Goal: Browse casually

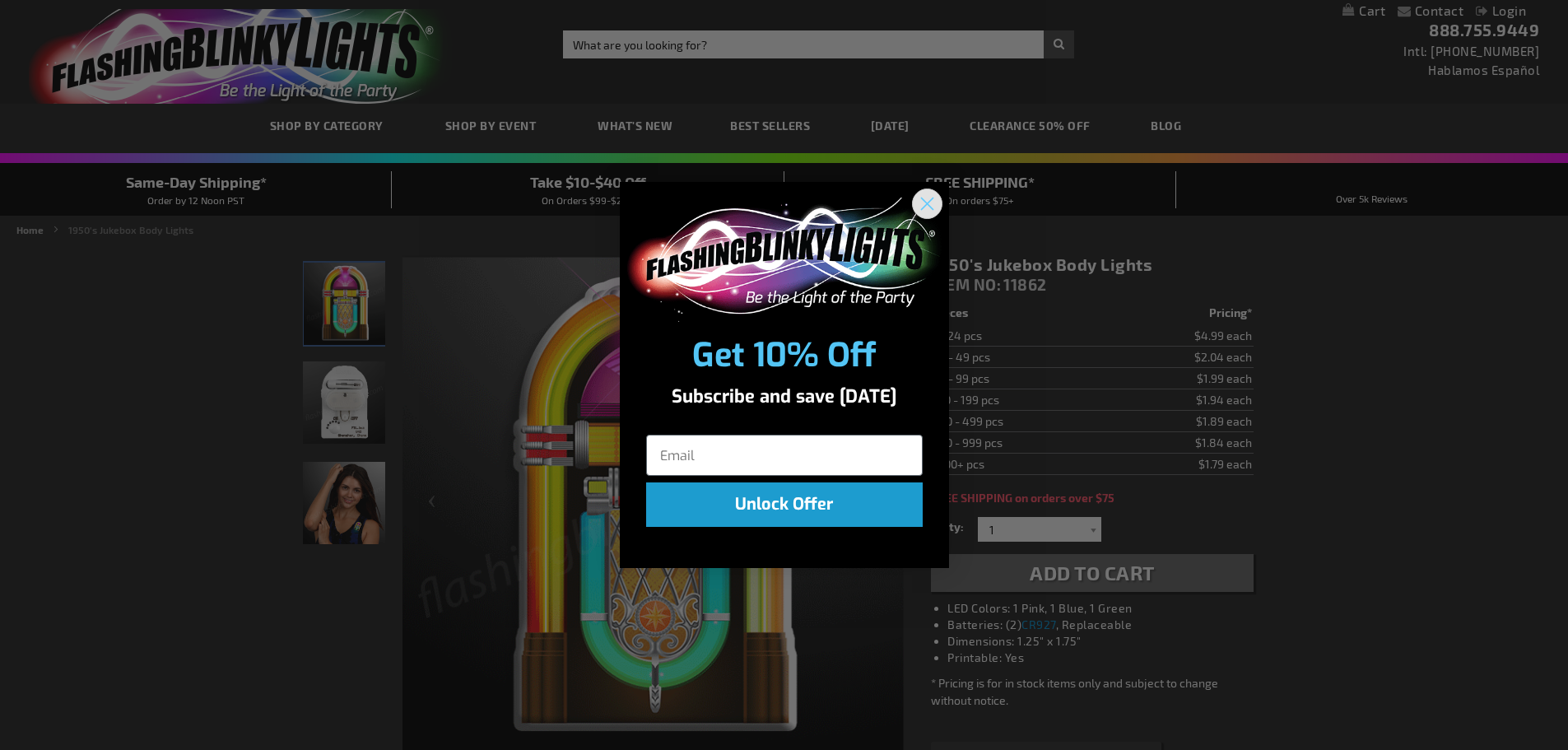
click at [927, 198] on circle "Close dialog" at bounding box center [927, 203] width 27 height 27
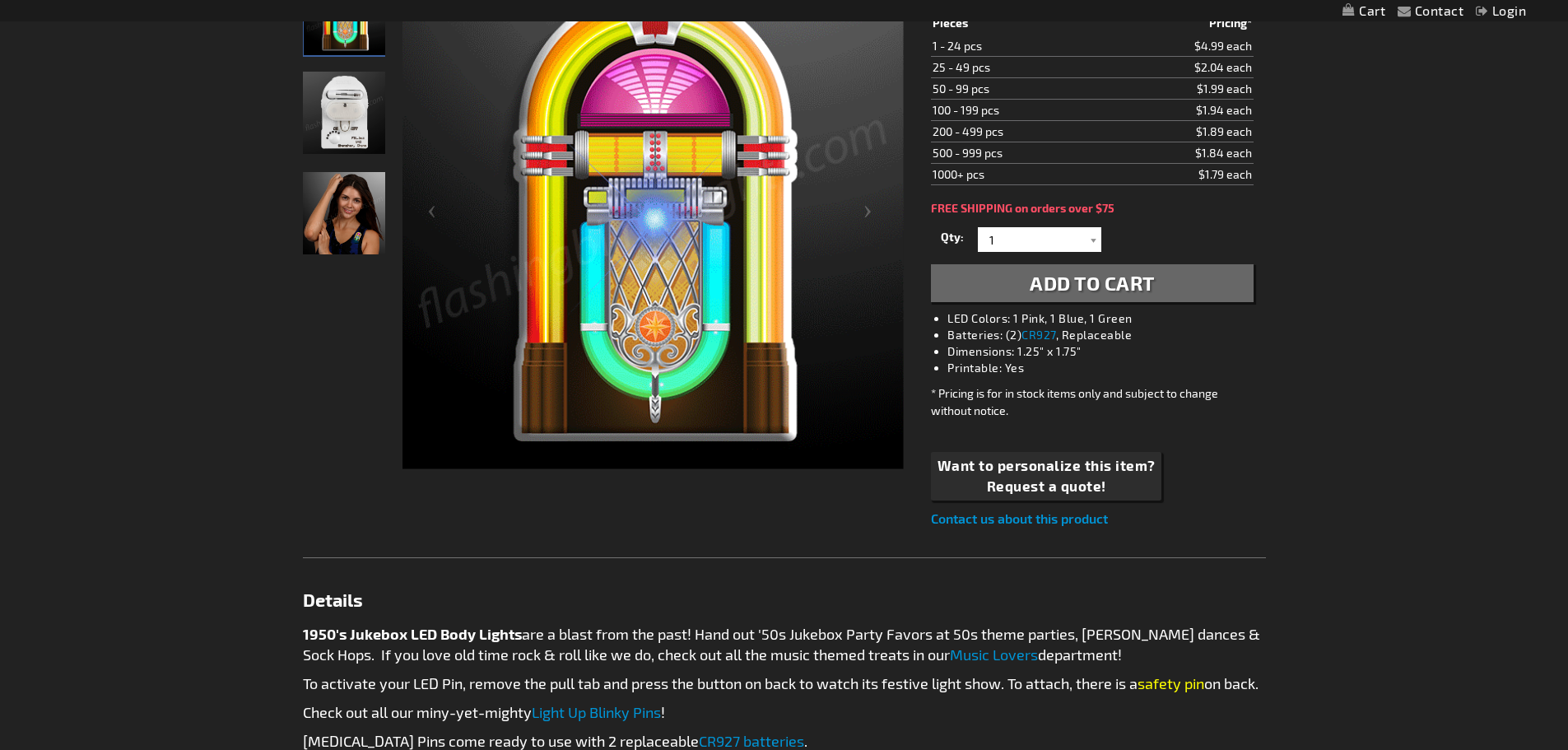
scroll to position [283, 0]
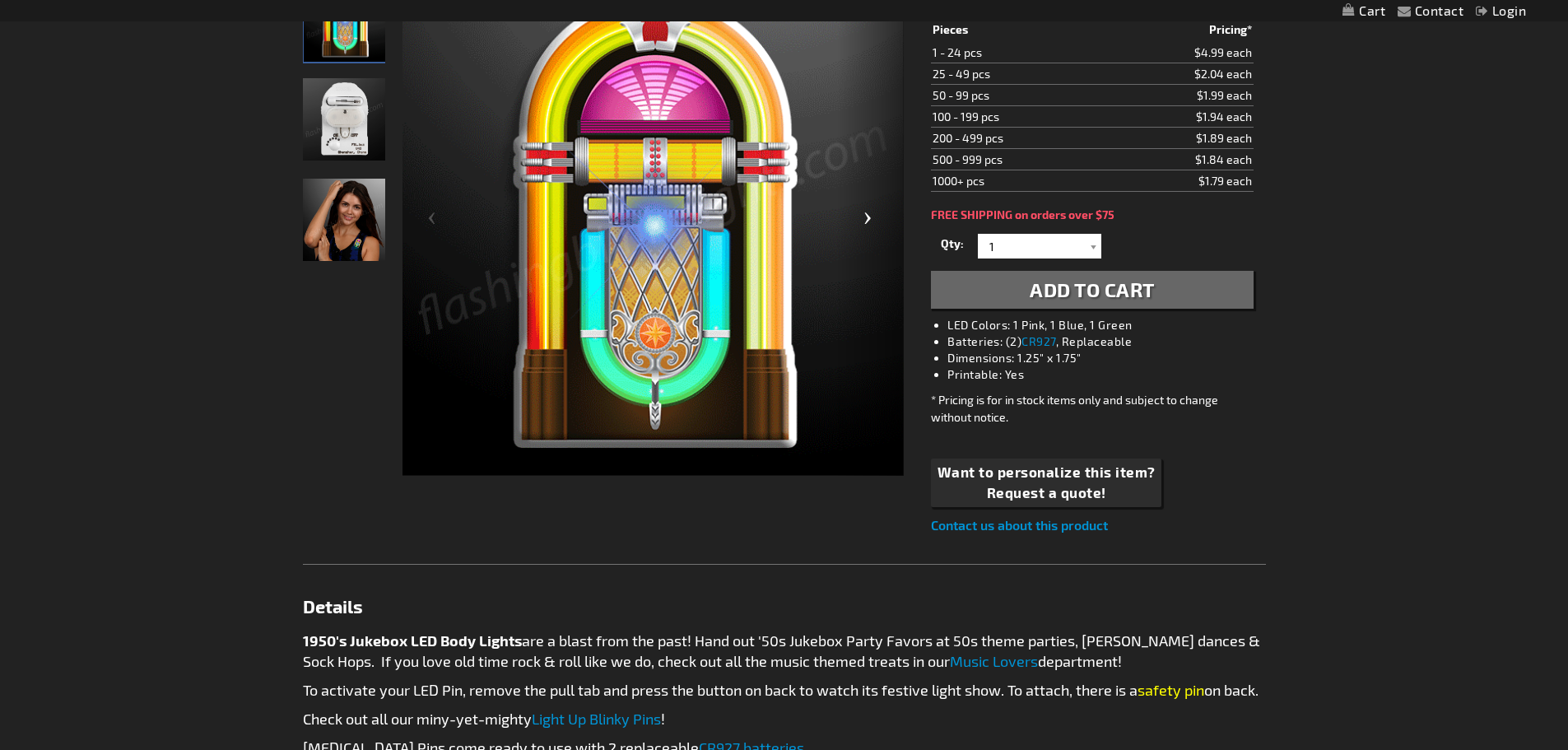
click at [862, 215] on div "Next" at bounding box center [870, 225] width 66 height 505
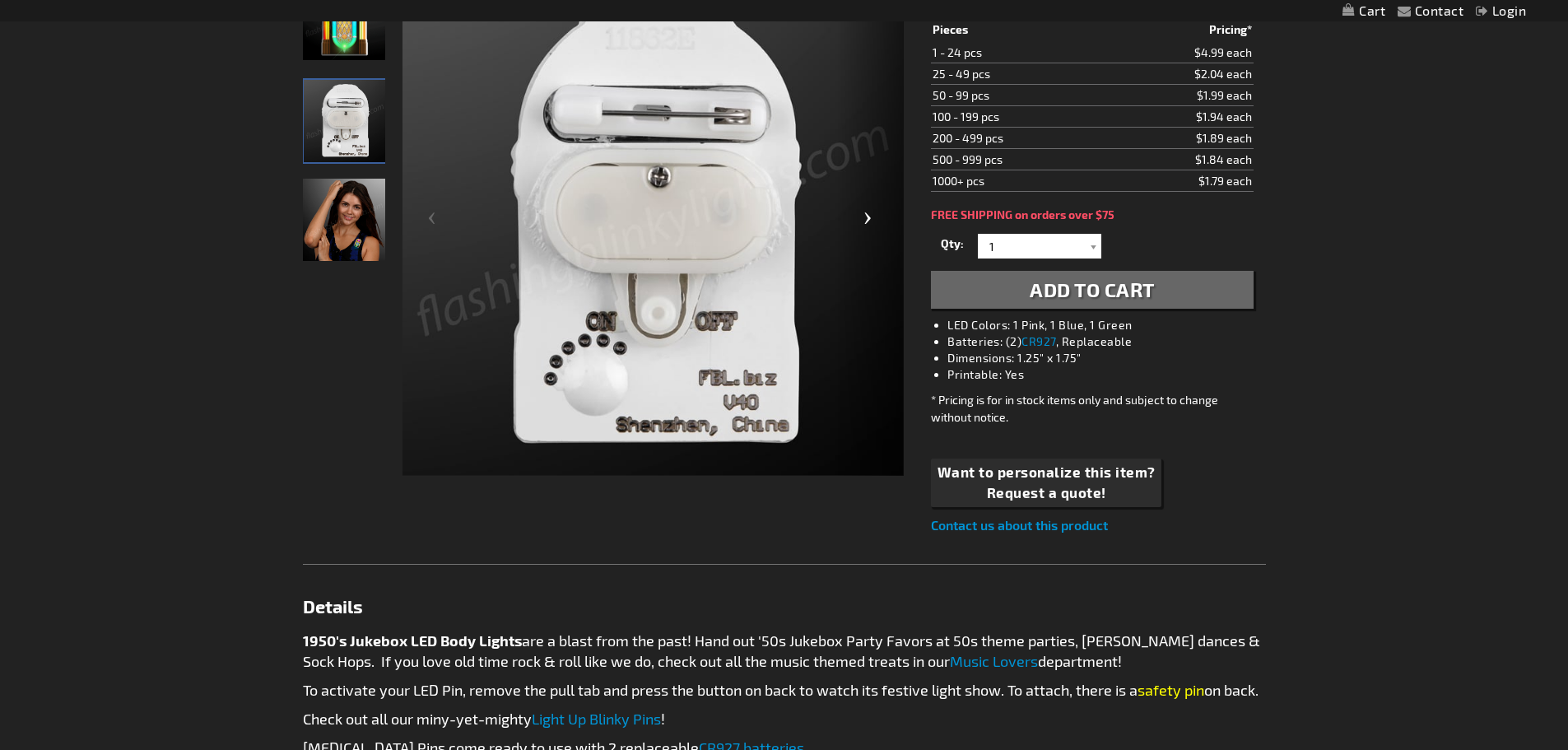
click at [862, 215] on div "Next" at bounding box center [870, 225] width 66 height 505
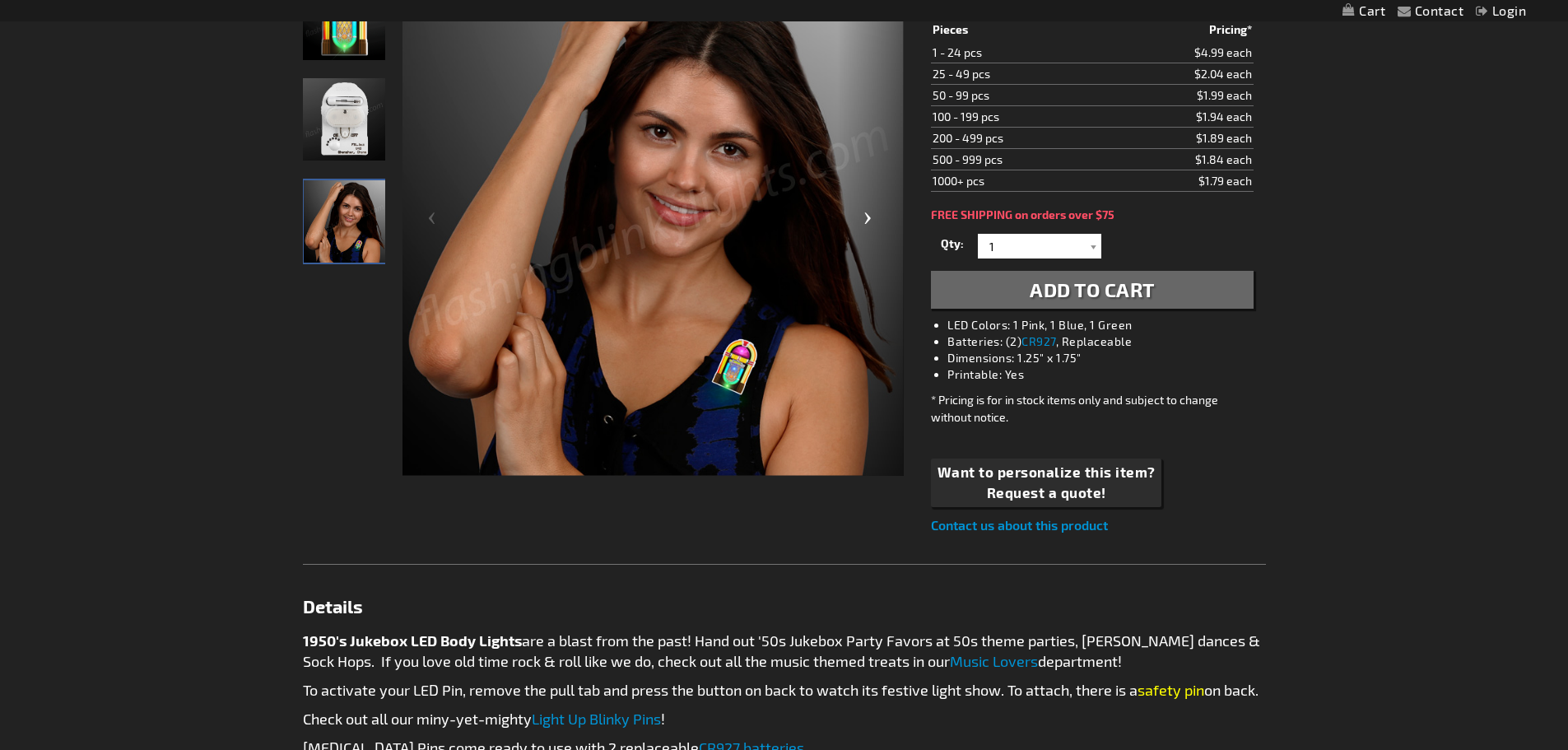
click at [862, 215] on div "Next" at bounding box center [870, 225] width 66 height 505
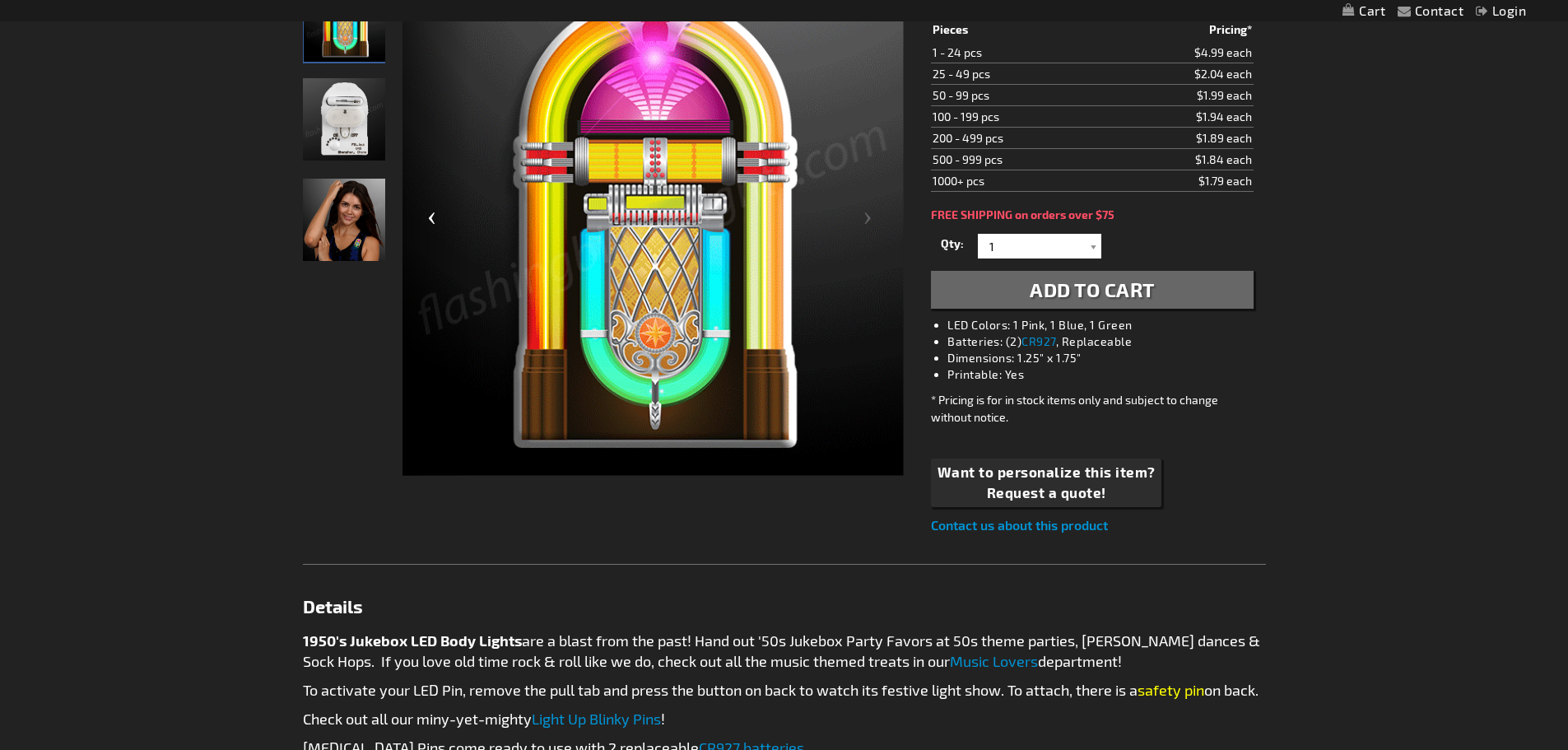
click at [426, 210] on div "Previous" at bounding box center [435, 225] width 66 height 505
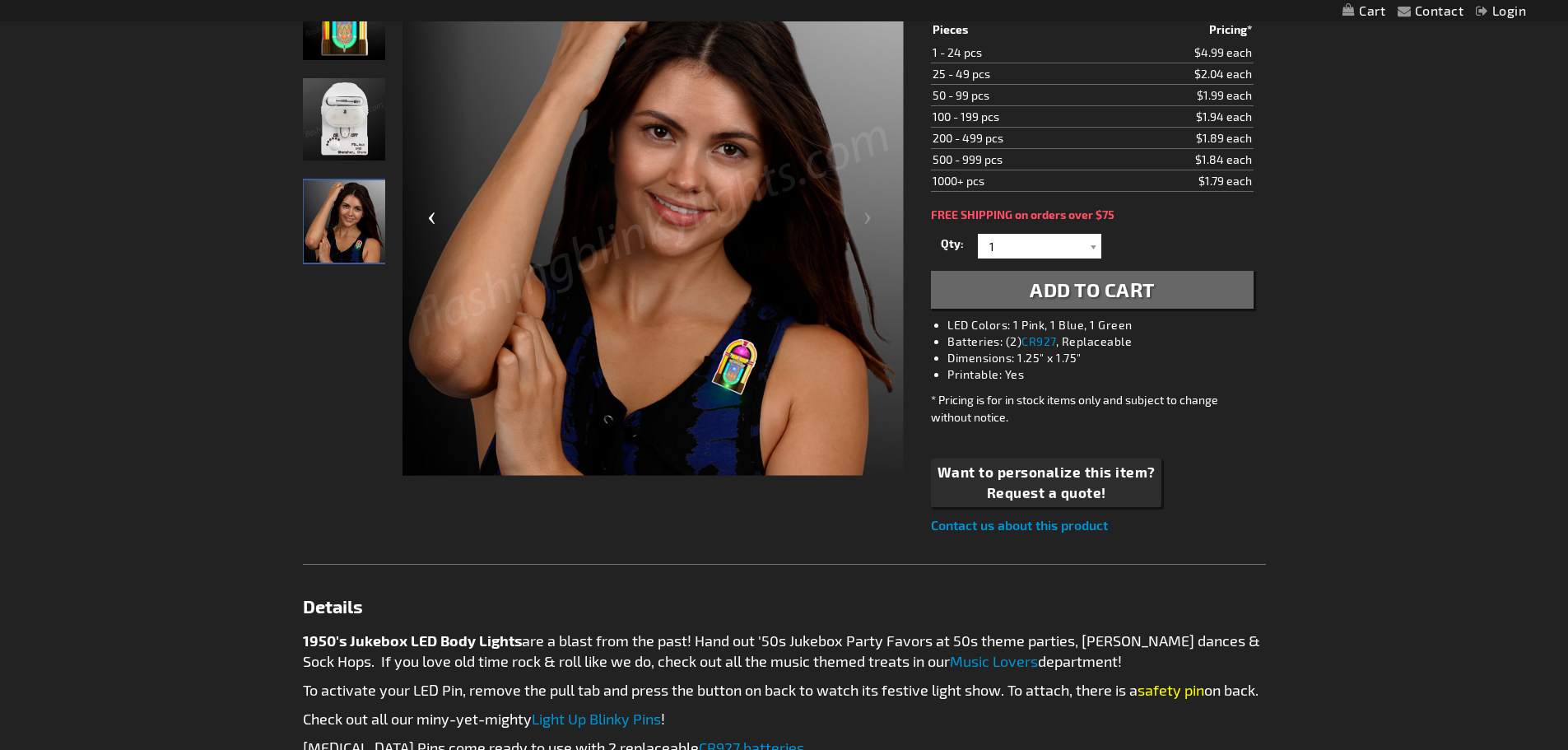
click at [426, 210] on div "Previous" at bounding box center [435, 225] width 66 height 505
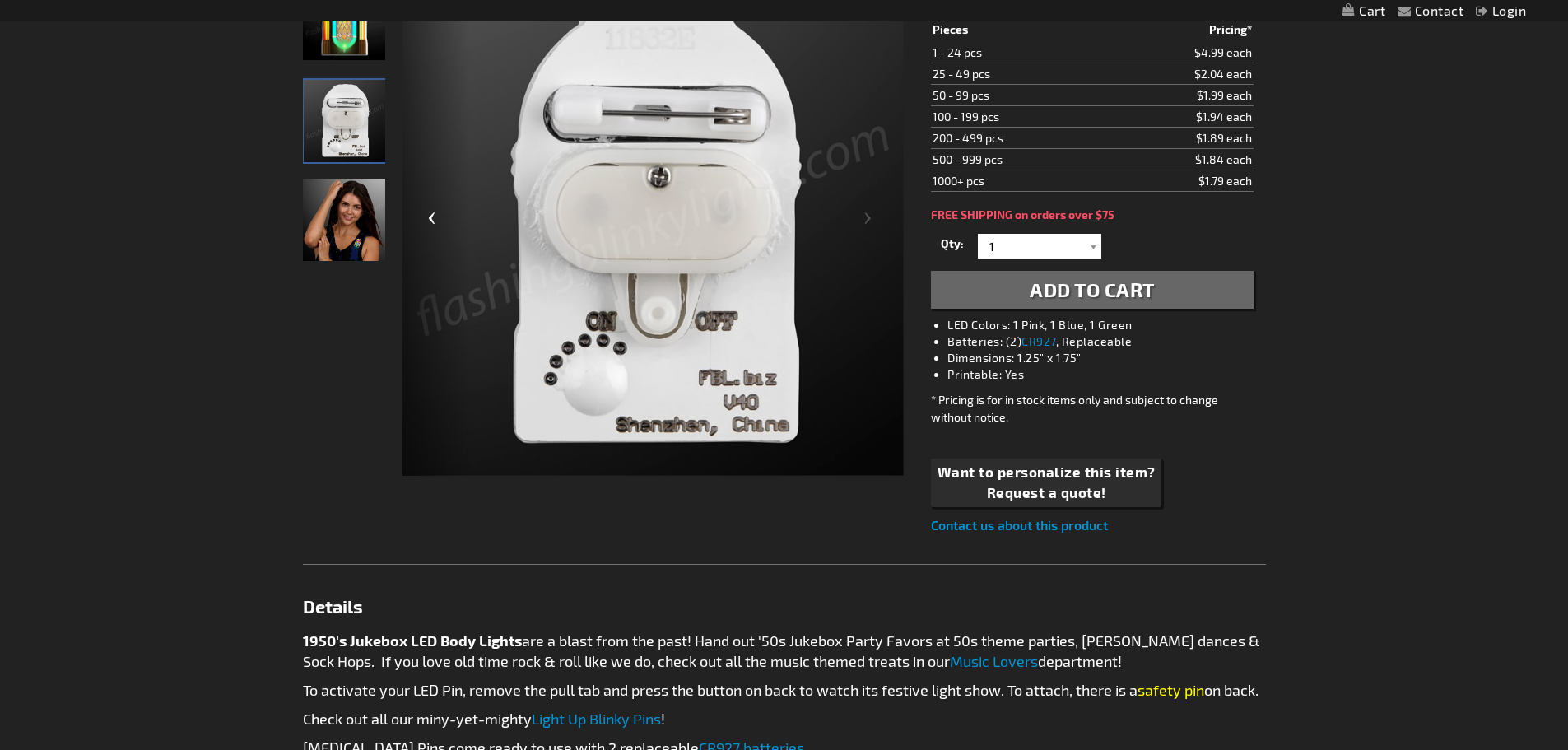
click at [426, 210] on div "Previous" at bounding box center [435, 225] width 66 height 505
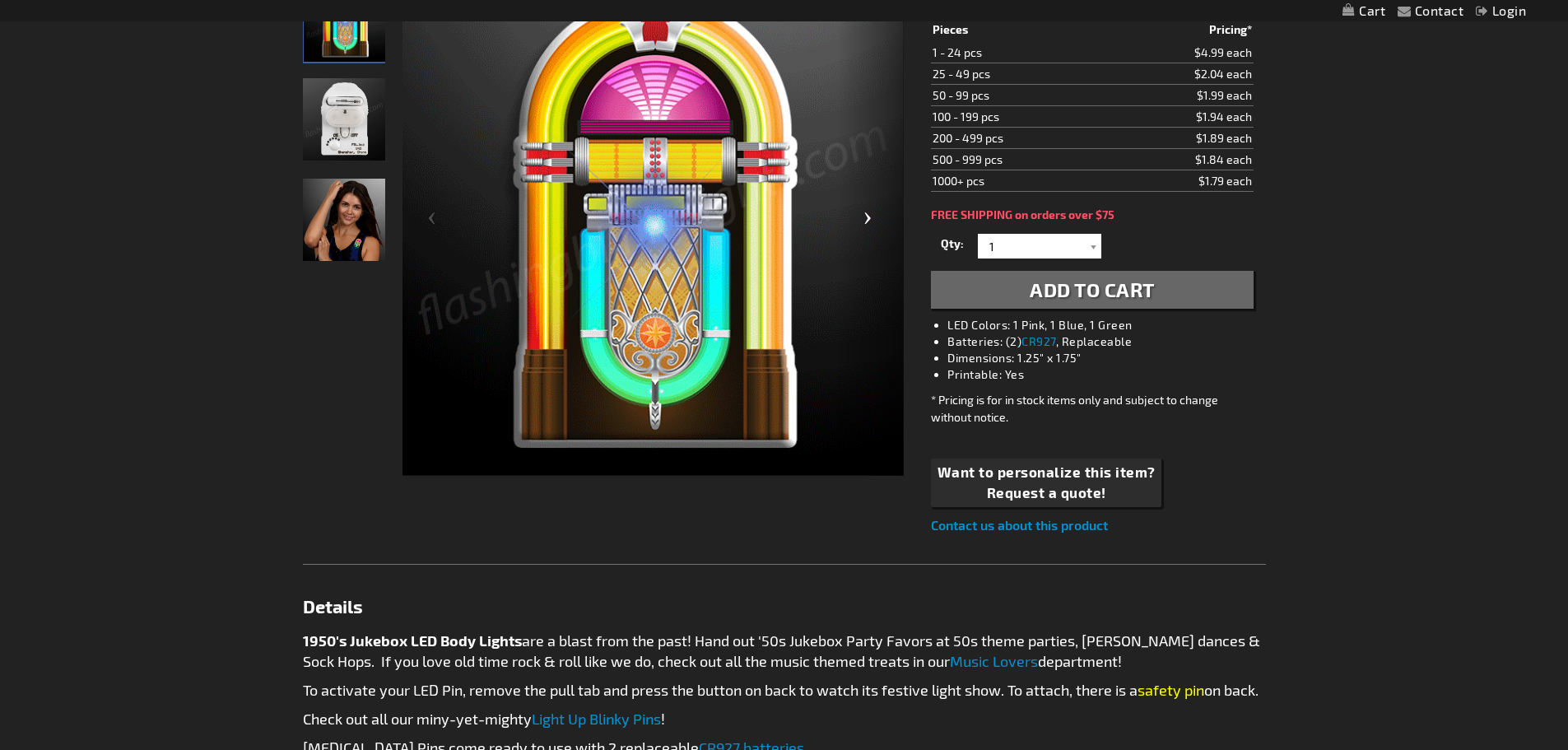
click at [862, 215] on div "Next" at bounding box center [870, 225] width 66 height 505
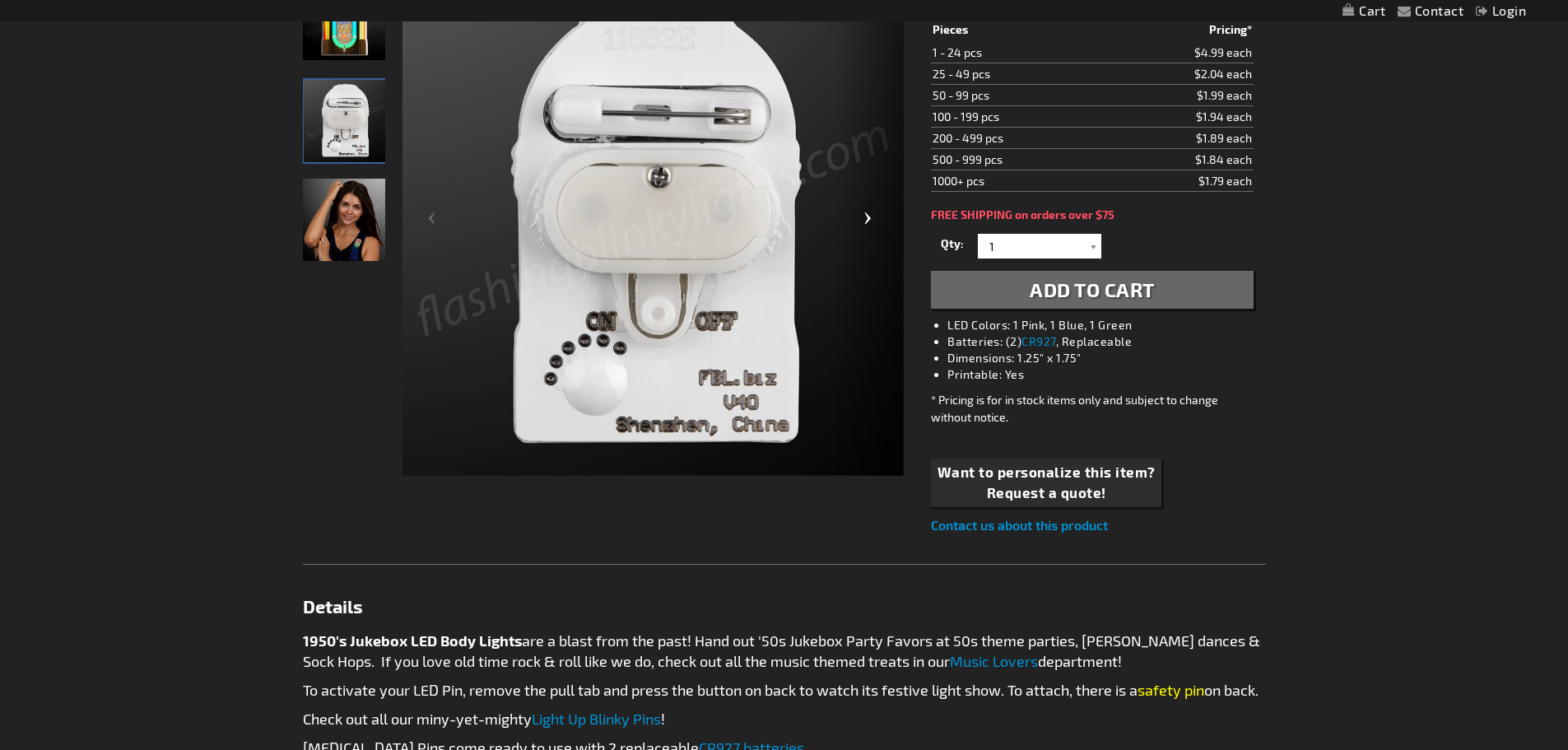
click at [862, 215] on div "Next" at bounding box center [870, 225] width 66 height 505
